Goal: Task Accomplishment & Management: Manage account settings

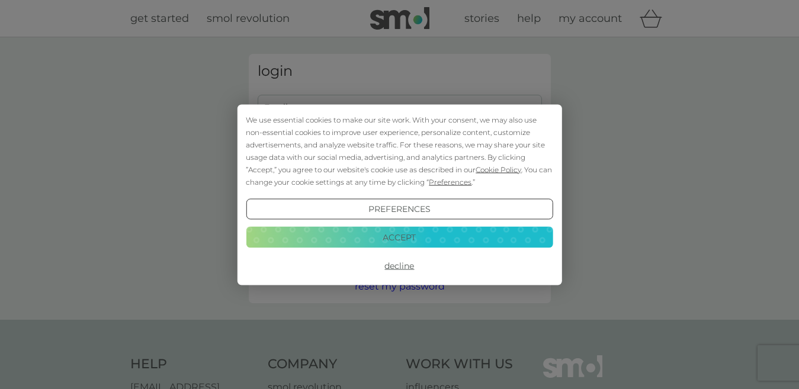
type input "[PERSON_NAME][EMAIL_ADDRESS][DOMAIN_NAME]"
click at [398, 233] on button "Accept" at bounding box center [399, 237] width 307 height 21
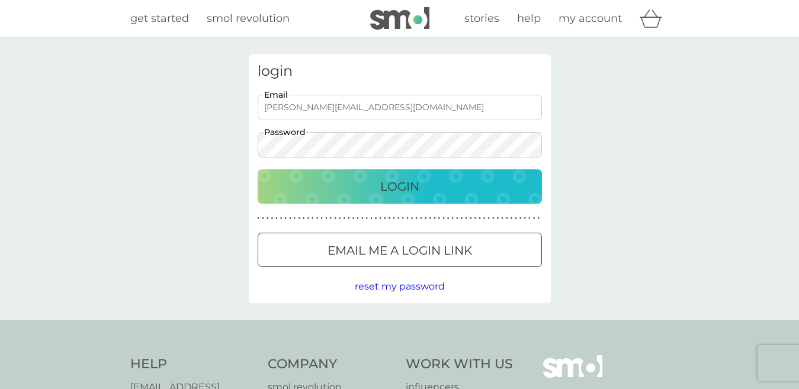
click at [399, 187] on p "Login" at bounding box center [399, 186] width 39 height 19
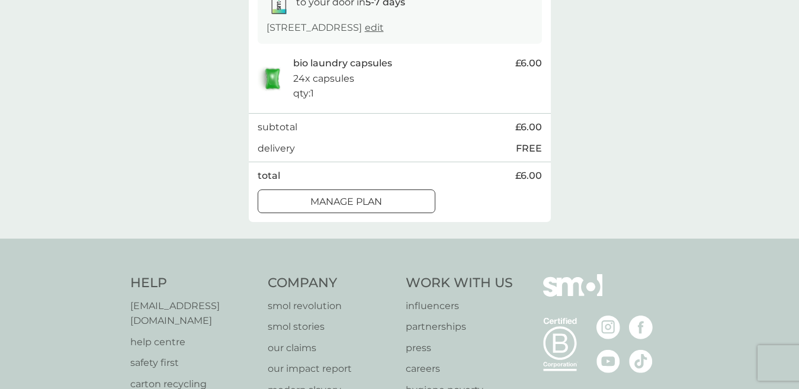
scroll to position [229, 0]
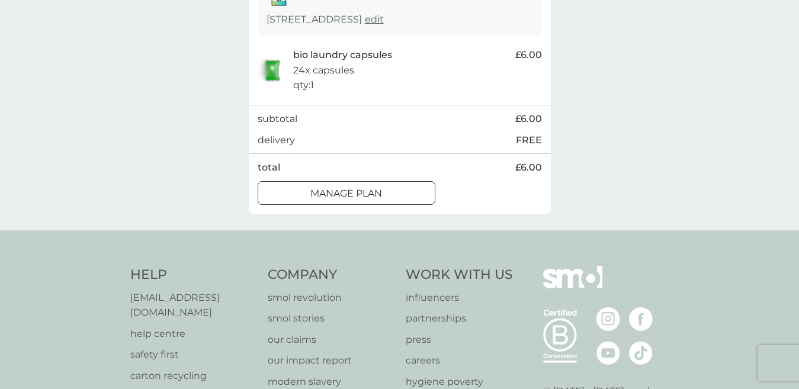
click at [373, 195] on p "Manage plan" at bounding box center [346, 193] width 72 height 15
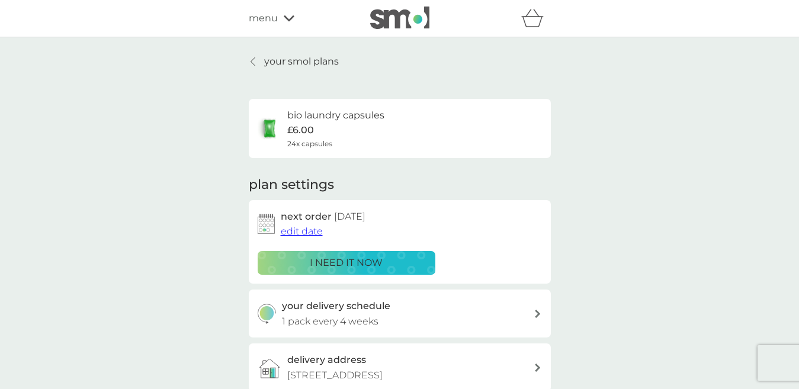
click at [300, 231] on span "edit date" at bounding box center [302, 231] width 42 height 11
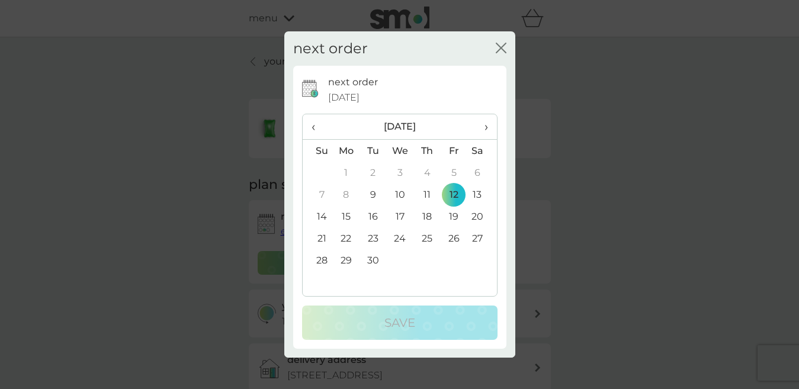
click at [346, 240] on td "22" at bounding box center [346, 238] width 27 height 22
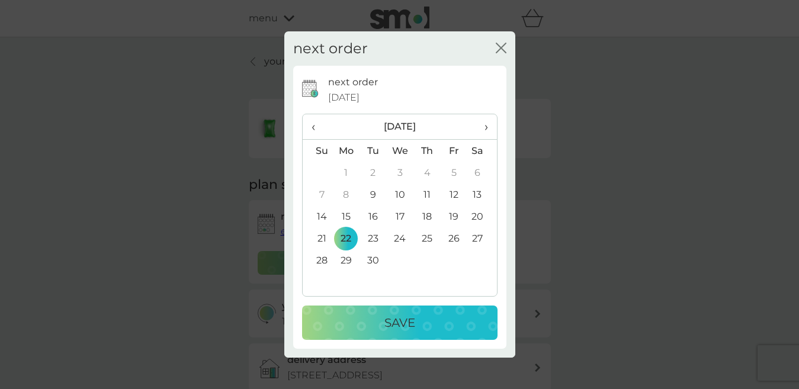
click at [398, 320] on p "Save" at bounding box center [399, 322] width 31 height 19
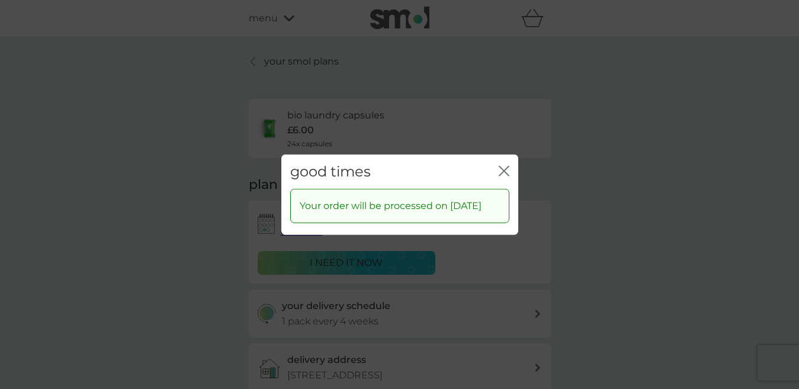
click at [509, 165] on icon "close" at bounding box center [504, 170] width 11 height 11
